Goal: Download file/media

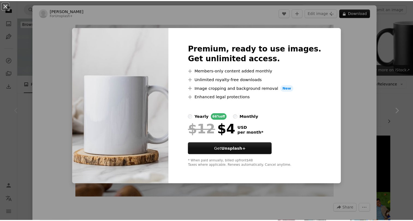
scroll to position [27, 0]
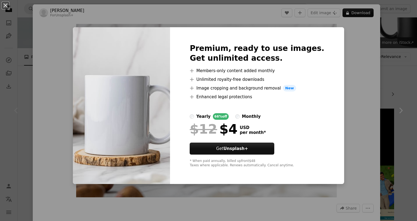
click at [338, 115] on div "An X shape Premium, ready to use images. Get unlimited access. A plus sign Memb…" at bounding box center [208, 110] width 417 height 221
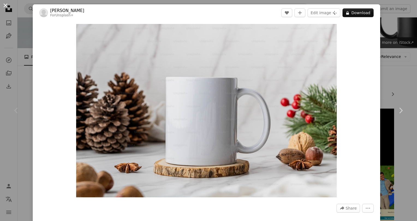
click at [5, 5] on button "An X shape" at bounding box center [5, 5] width 7 height 7
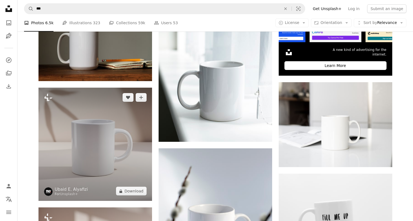
scroll to position [218, 0]
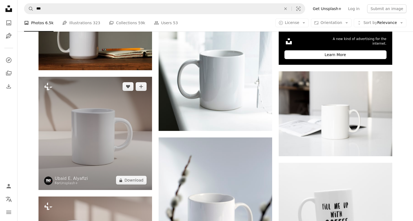
click at [103, 139] on img at bounding box center [94, 133] width 113 height 113
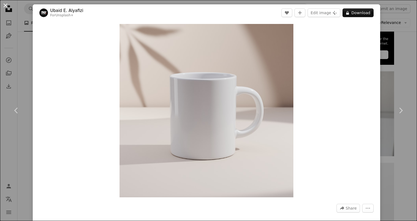
click at [8, 5] on button "An X shape" at bounding box center [5, 5] width 7 height 7
